Goal: Task Accomplishment & Management: Complete application form

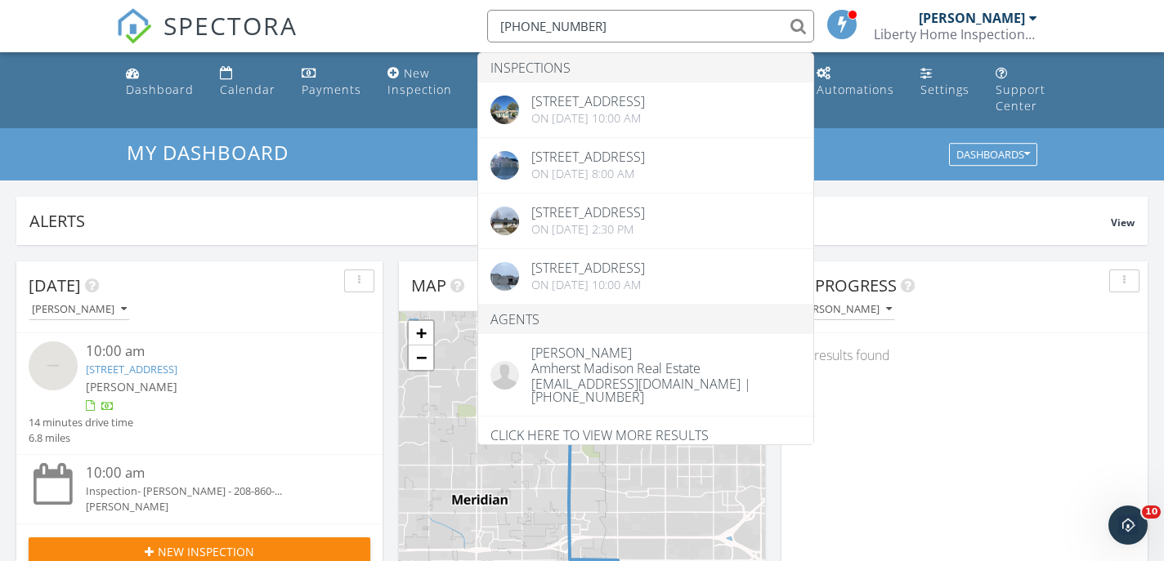
type input "208-577-7971"
click at [890, 153] on h3 "My Dashboard" at bounding box center [582, 152] width 910 height 22
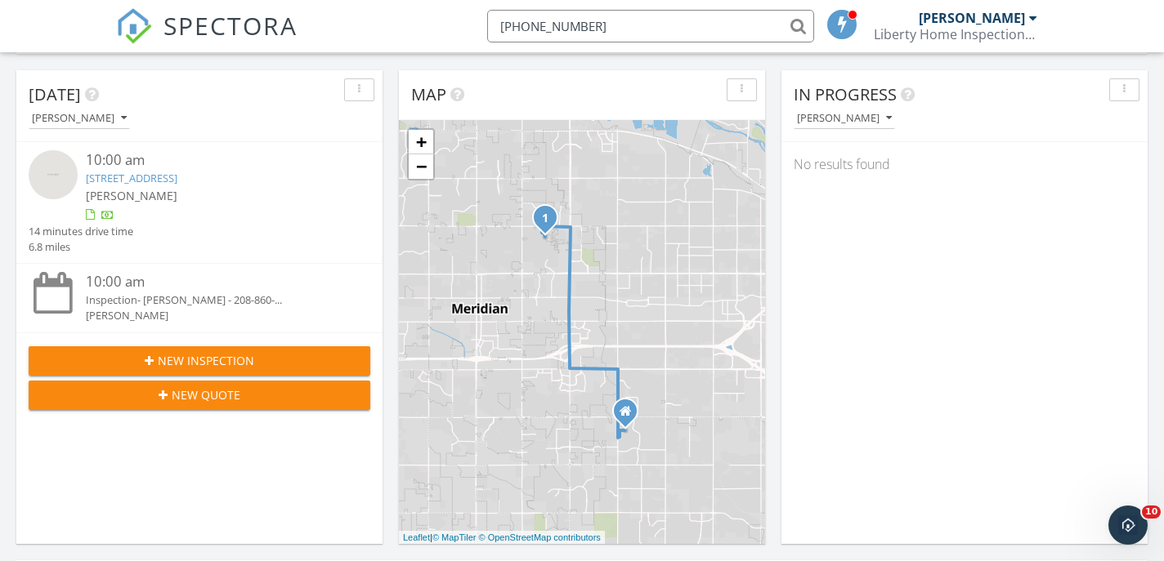
scroll to position [193, 0]
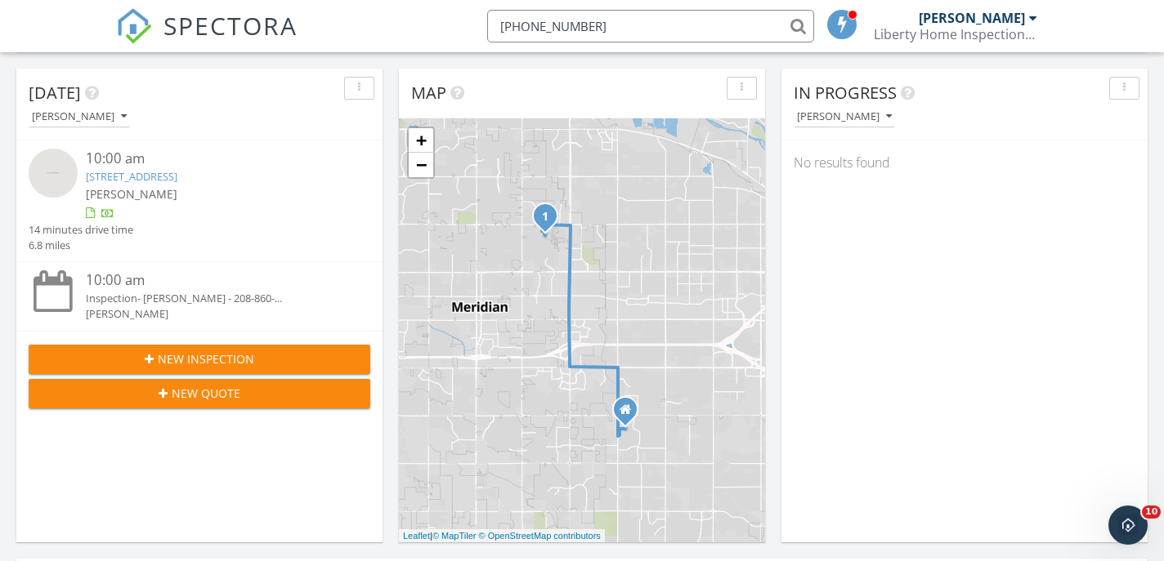
click at [203, 353] on span "New Inspection" at bounding box center [206, 359] width 96 height 17
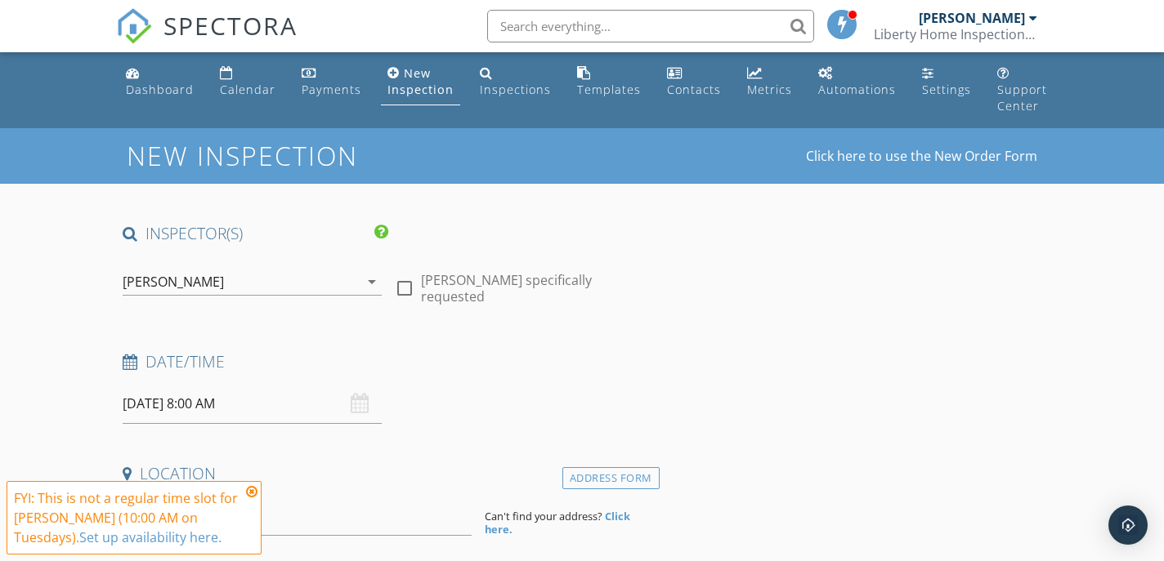
click at [252, 493] on icon at bounding box center [251, 491] width 11 height 13
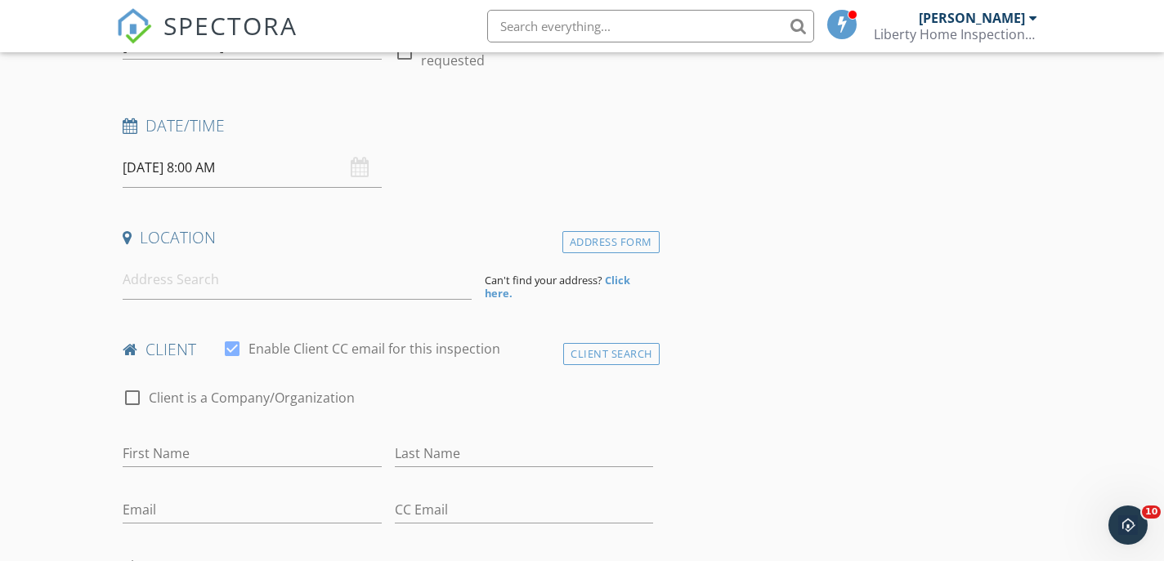
scroll to position [239, 0]
click at [156, 279] on input at bounding box center [297, 277] width 349 height 40
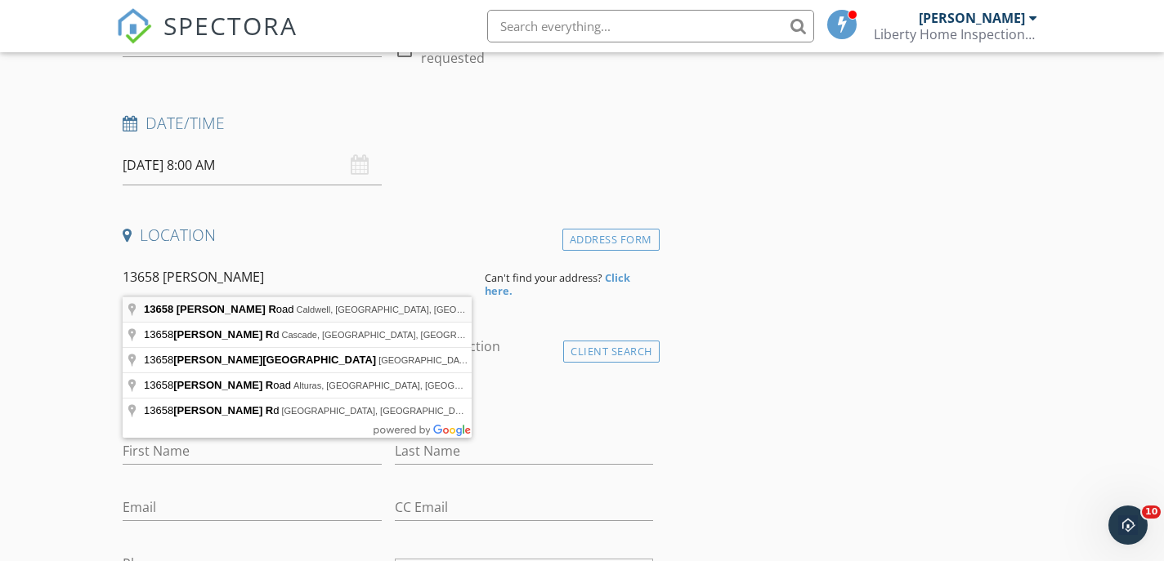
type input "[STREET_ADDRESS][PERSON_NAME]"
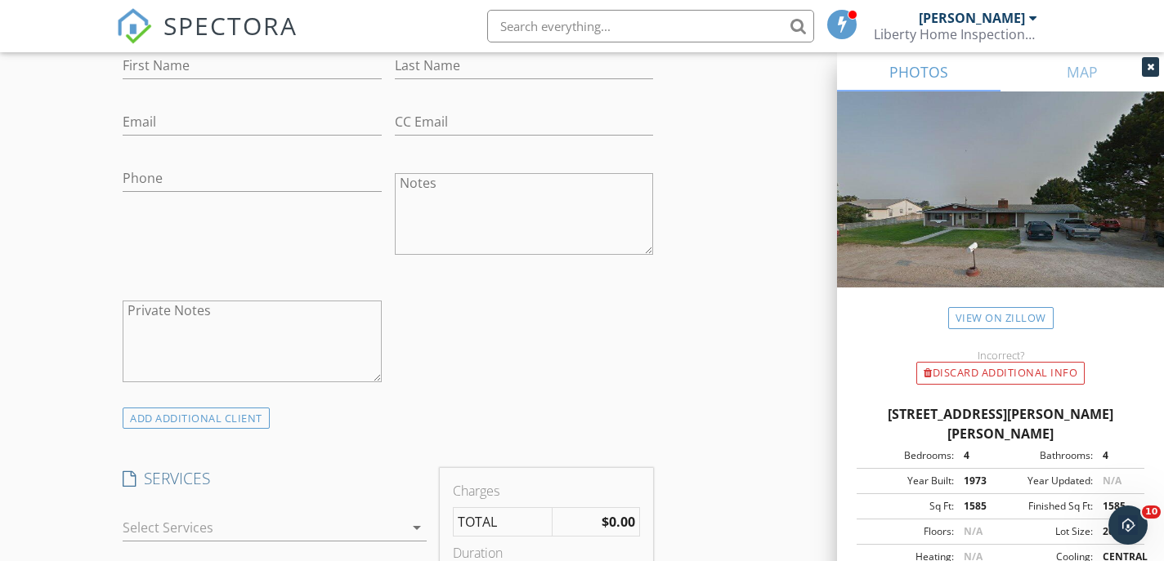
scroll to position [1165, 0]
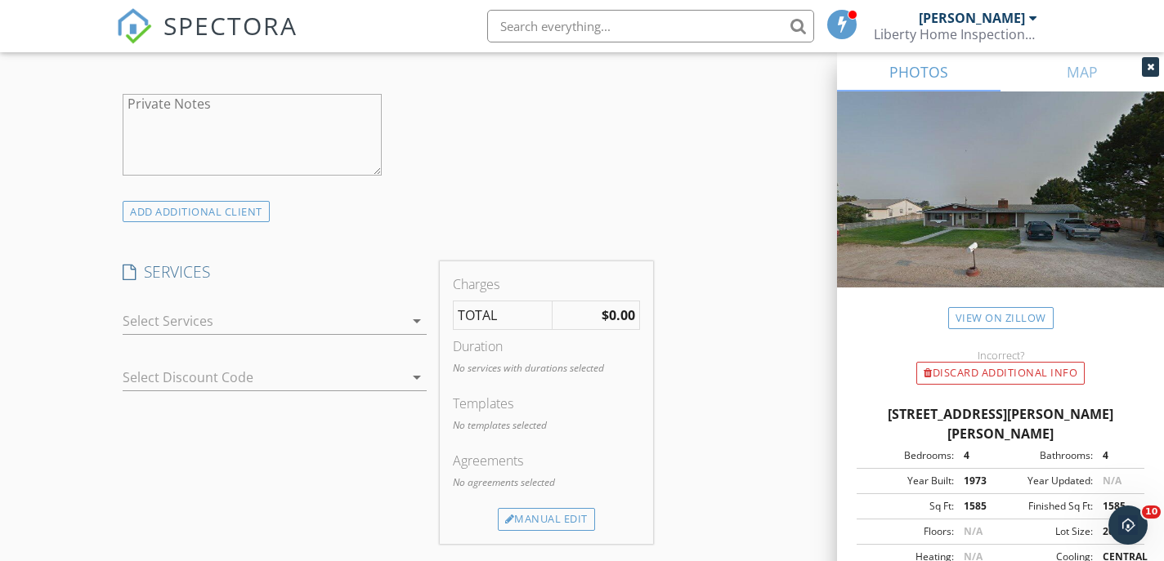
click at [414, 315] on icon "arrow_drop_down" at bounding box center [417, 321] width 20 height 20
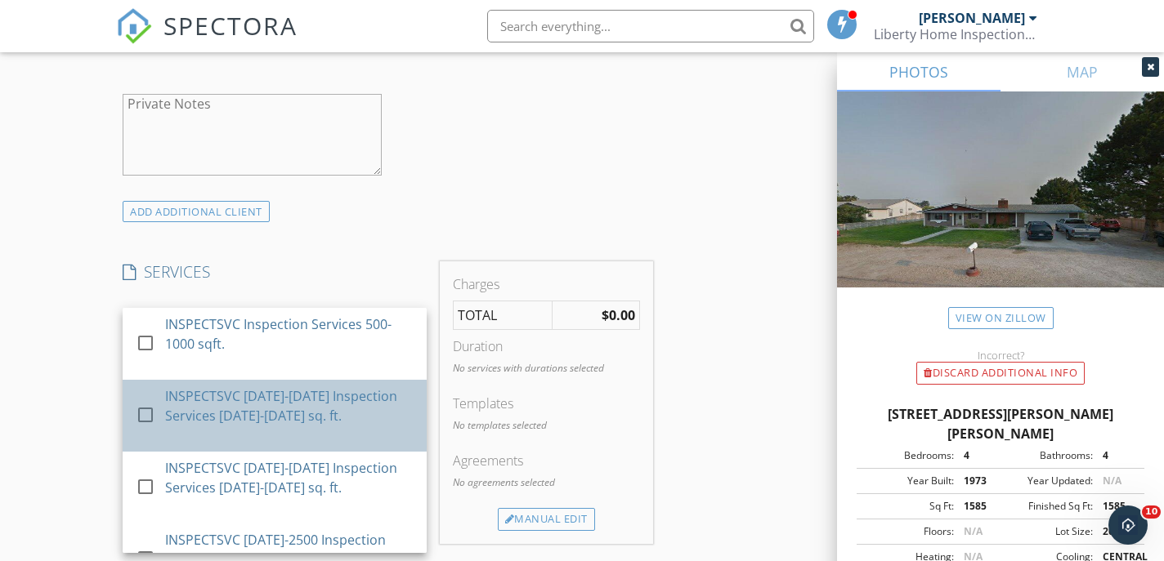
click at [362, 394] on div "INSPECTSVC [DATE]-[DATE] Inspection Services [DATE]-[DATE] sq. ft." at bounding box center [290, 405] width 248 height 39
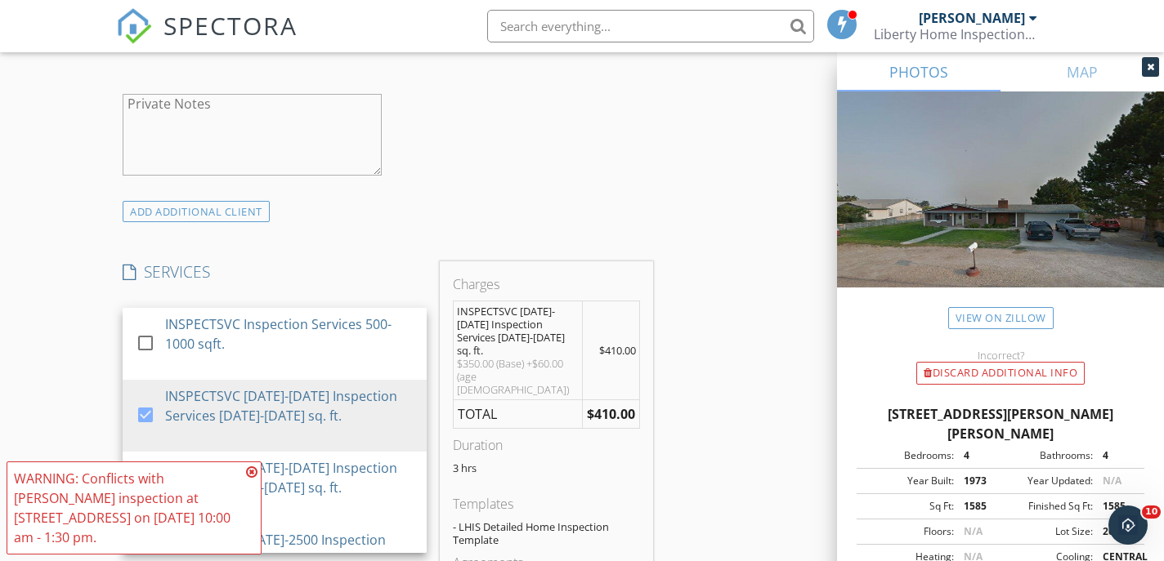
click at [251, 473] on icon at bounding box center [251, 472] width 11 height 13
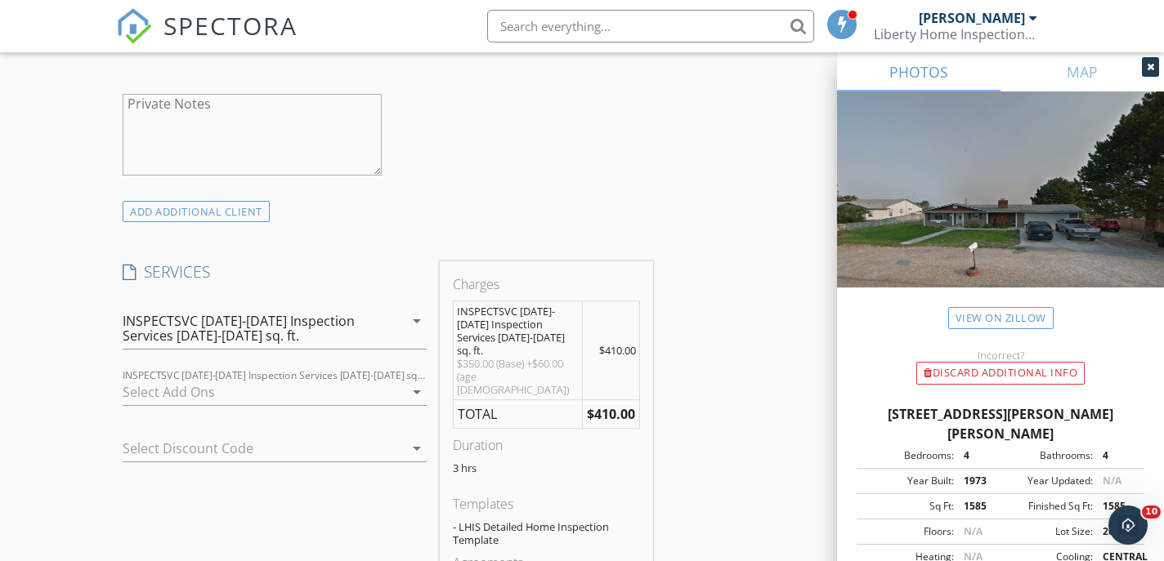
click at [363, 323] on div "INSPECTSVC [DATE]-[DATE] Inspection Services [DATE]-[DATE] sq. ft." at bounding box center [249, 328] width 252 height 29
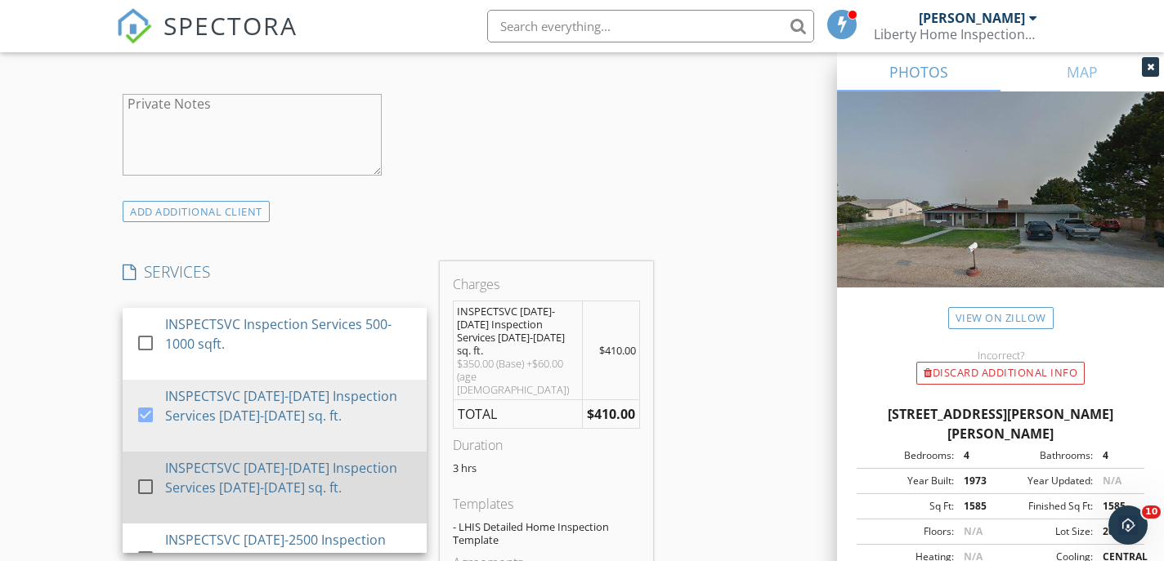
click at [313, 475] on div "INSPECTSVC [DATE]-[DATE] Inspection Services [DATE]-[DATE] sq. ft." at bounding box center [290, 477] width 248 height 39
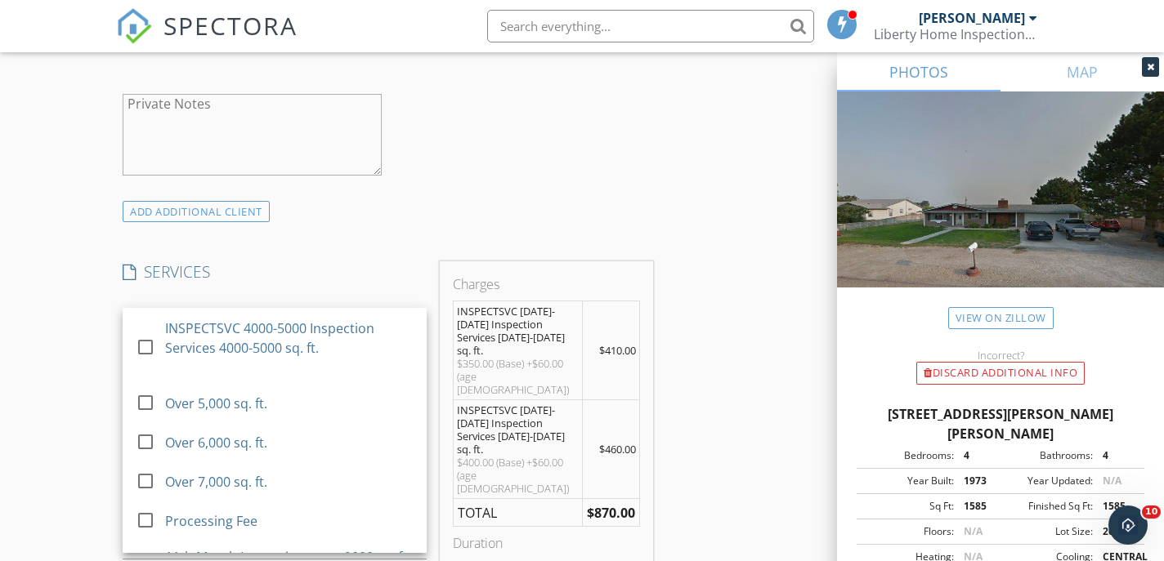
scroll to position [512, 0]
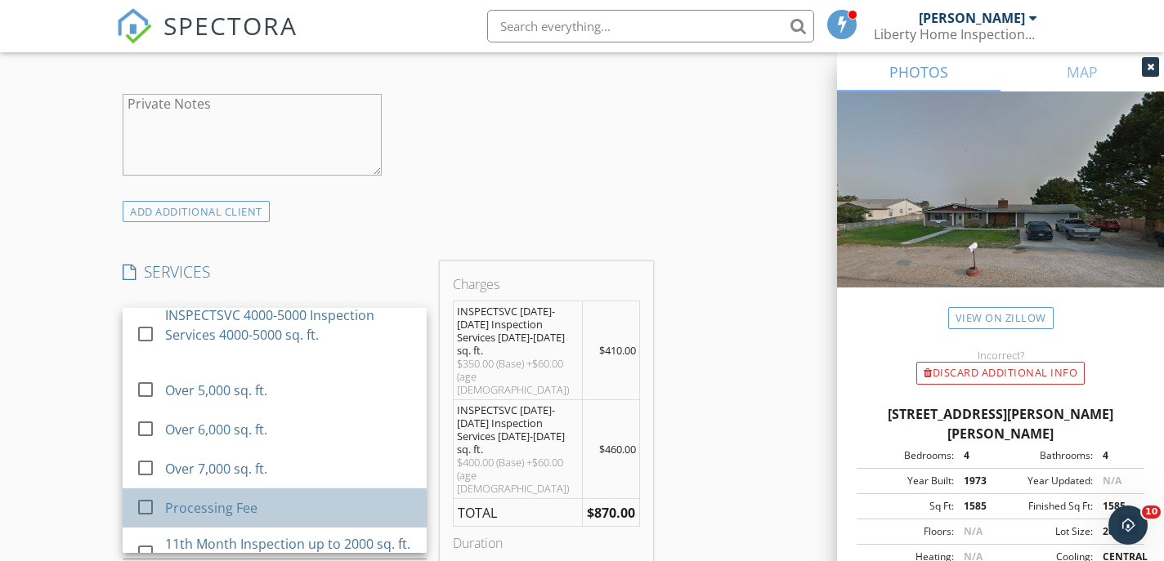
click at [240, 498] on div "Processing Fee" at bounding box center [212, 508] width 92 height 20
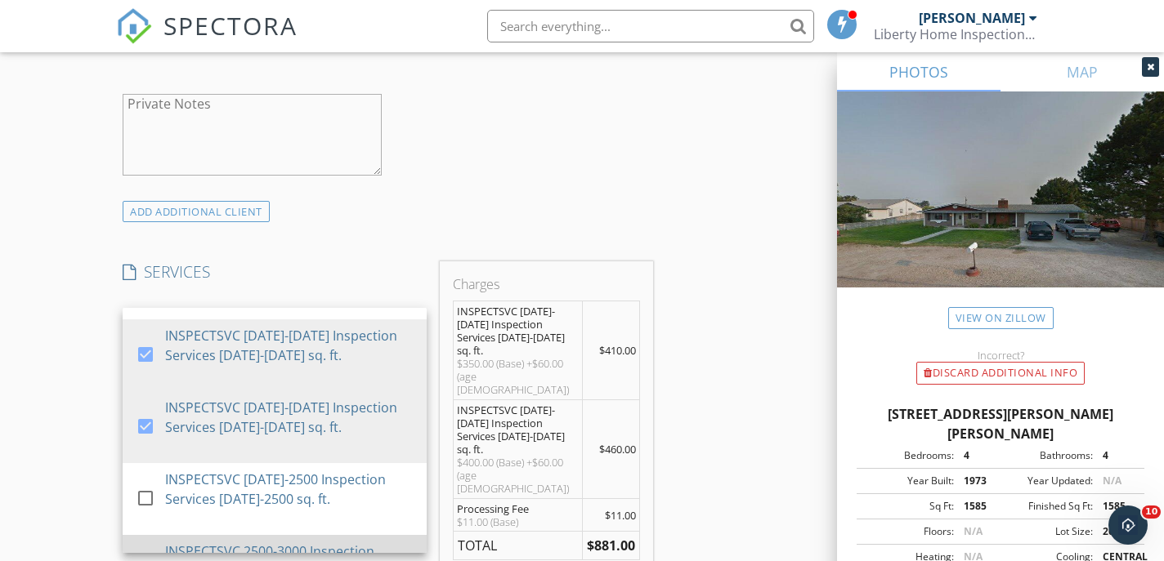
scroll to position [48, 0]
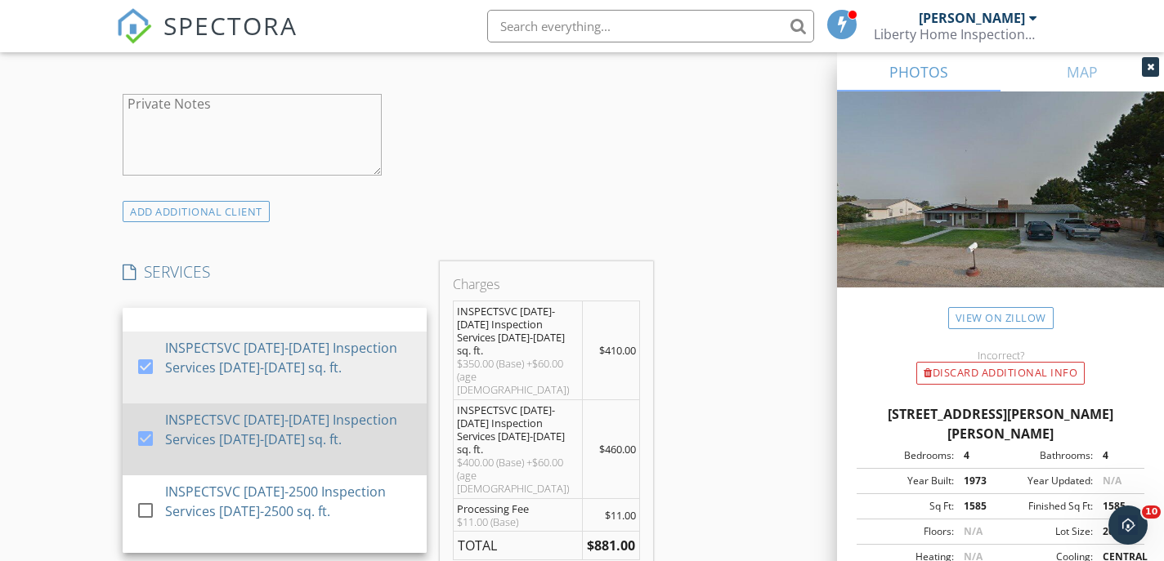
click at [150, 436] on div at bounding box center [146, 438] width 28 height 28
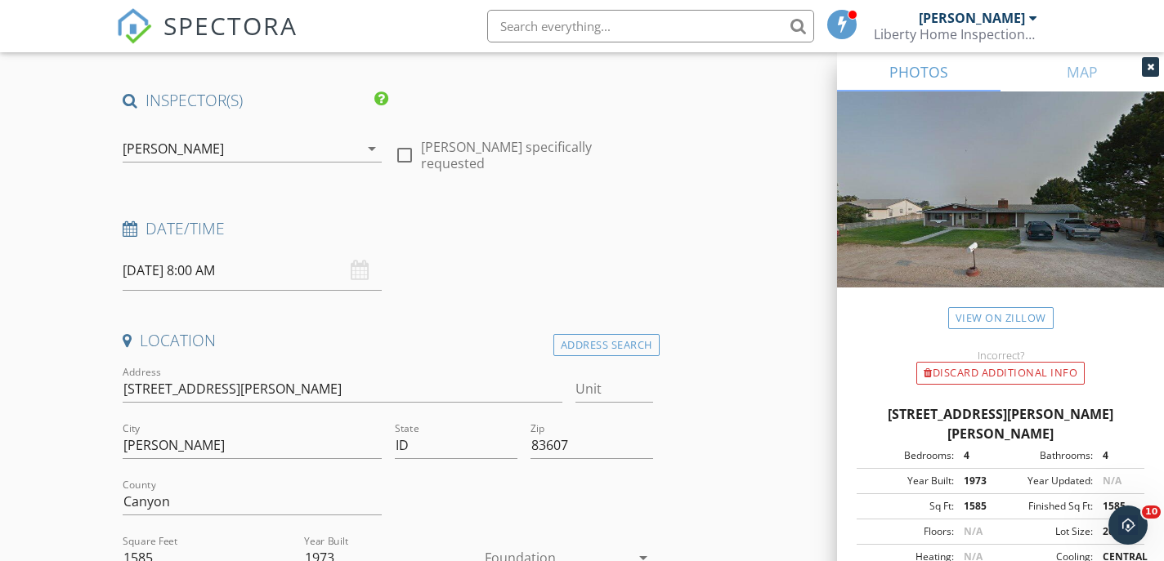
scroll to position [132, 0]
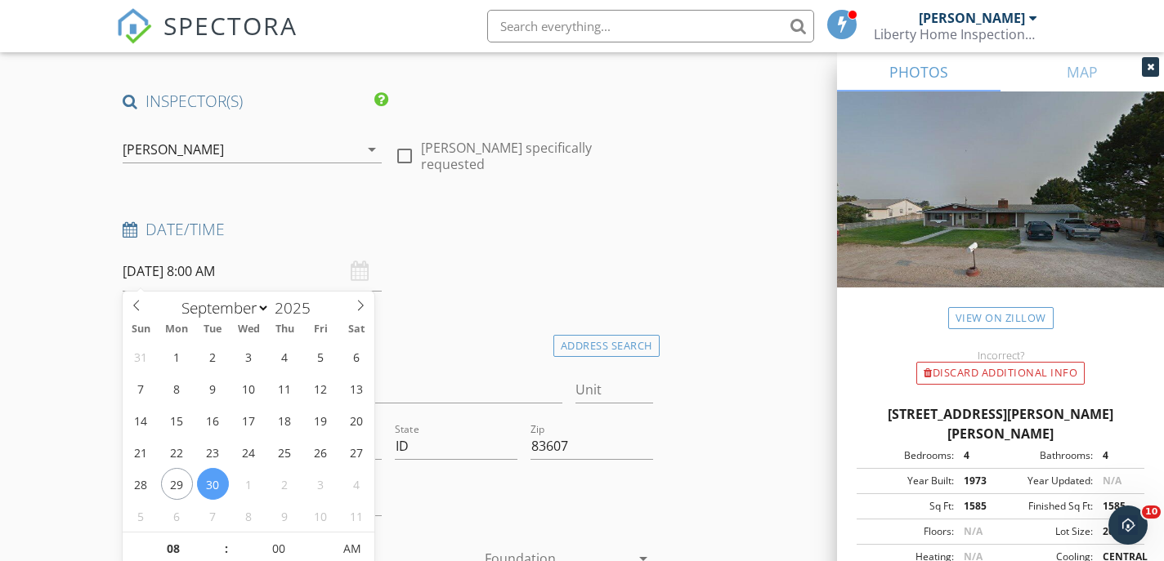
click at [197, 270] on input "[DATE] 8:00 AM" at bounding box center [252, 272] width 258 height 40
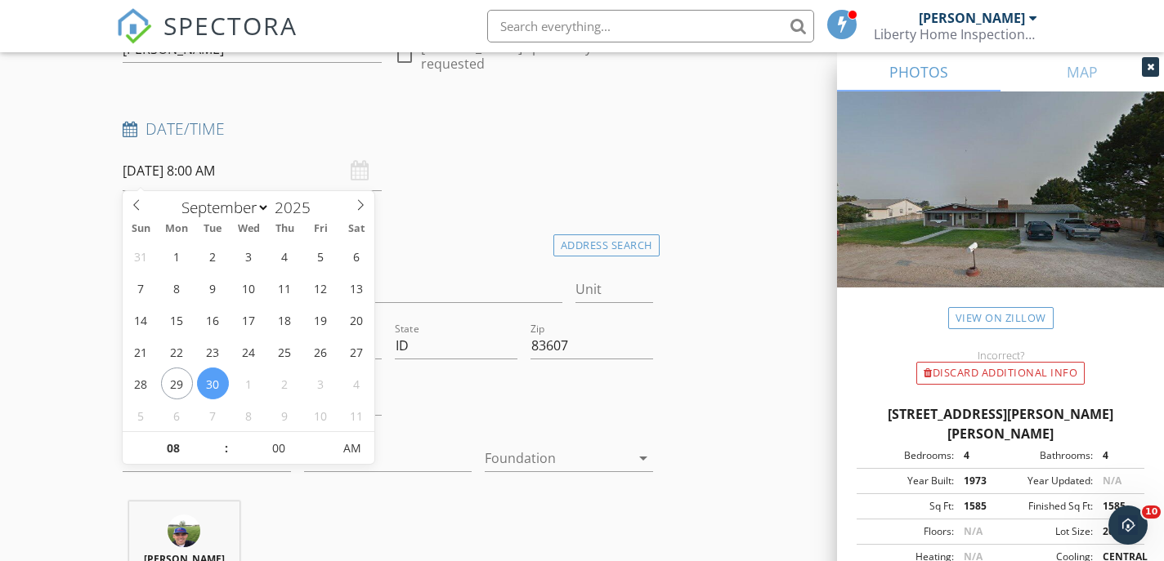
scroll to position [239, 0]
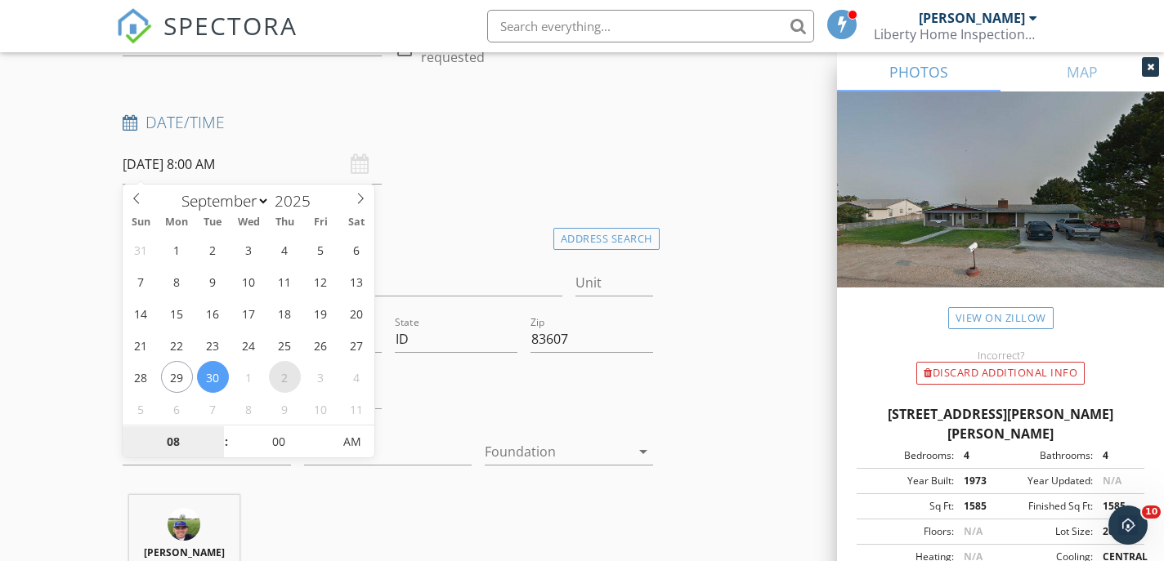
type input "[DATE] 8:00 AM"
select select "9"
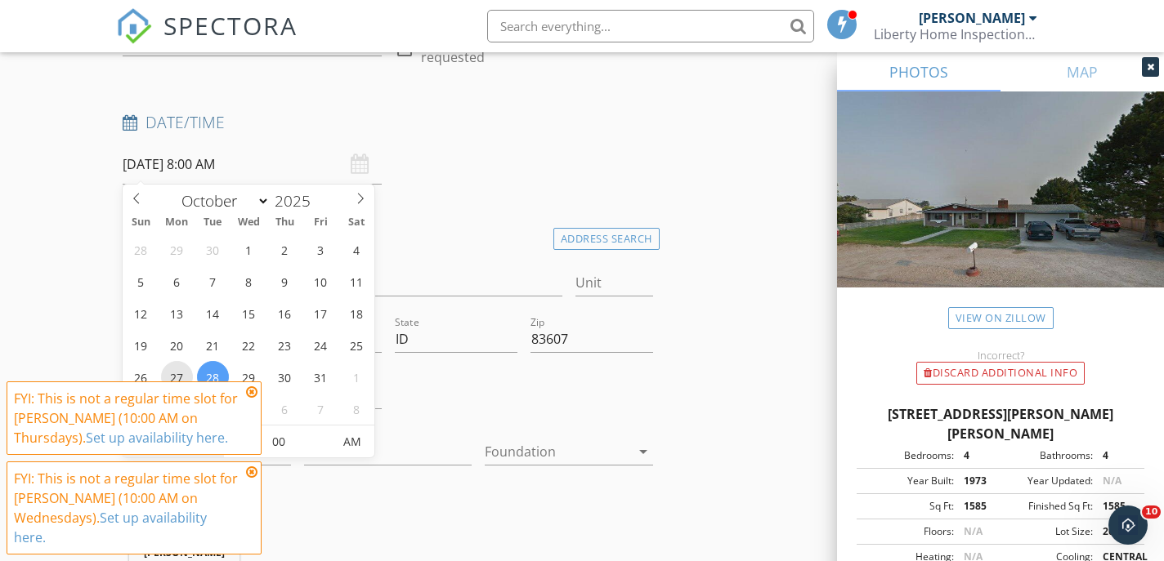
type input "[DATE] 8:00 AM"
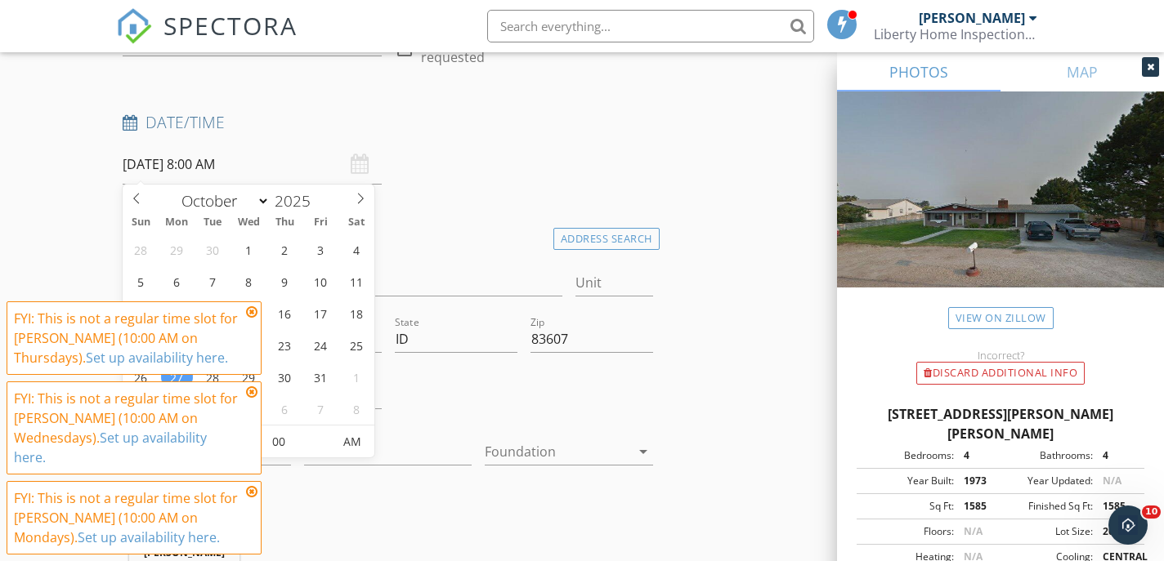
click at [253, 392] on icon at bounding box center [251, 392] width 11 height 13
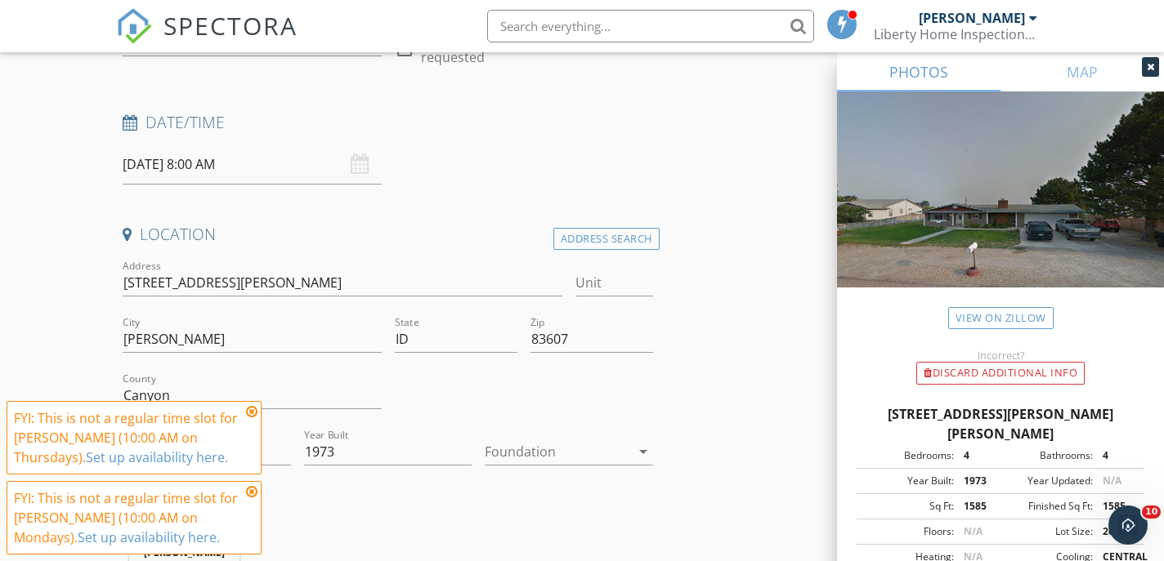
click at [257, 410] on div "FYI: This is not a regular time slot for [PERSON_NAME] (10:00 AM on Thursdays).…" at bounding box center [134, 438] width 255 height 74
click at [252, 411] on icon at bounding box center [251, 411] width 11 height 13
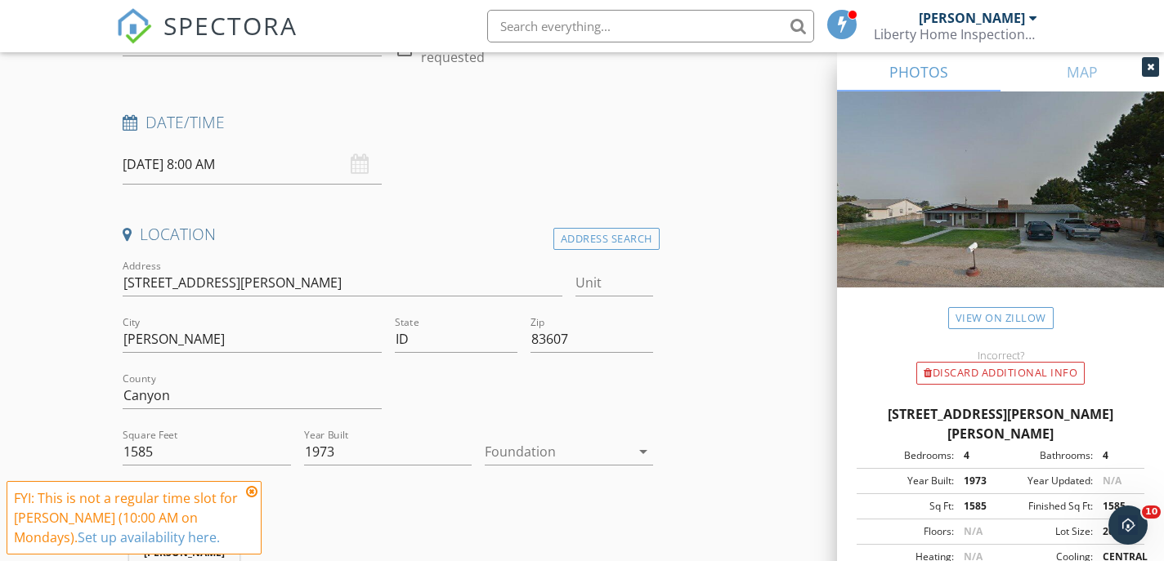
click at [250, 493] on icon at bounding box center [251, 491] width 11 height 13
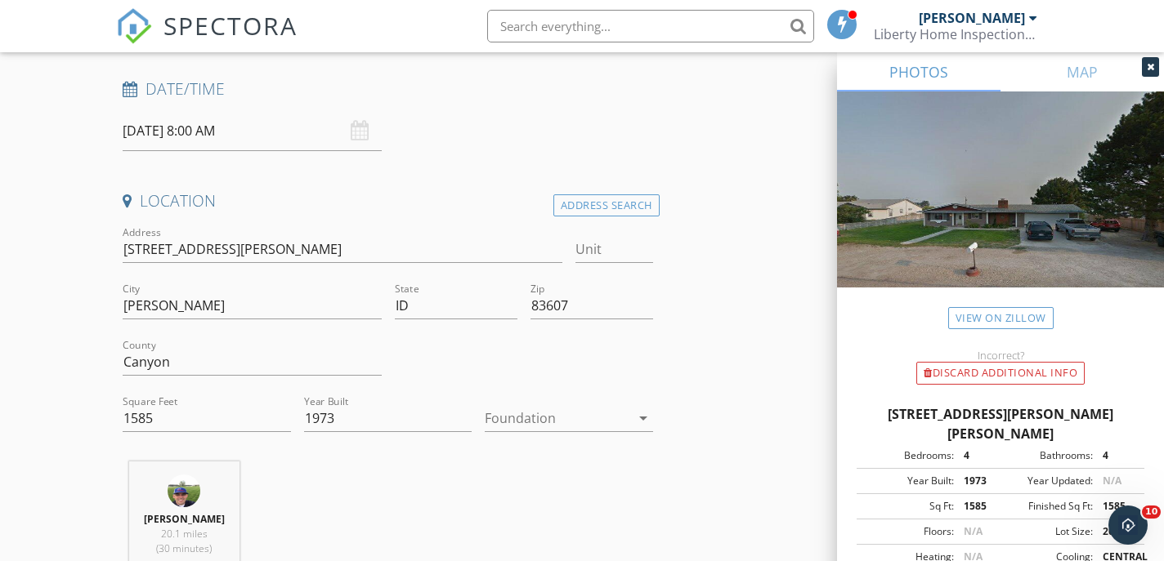
scroll to position [262, 0]
